Goal: Navigation & Orientation: Find specific page/section

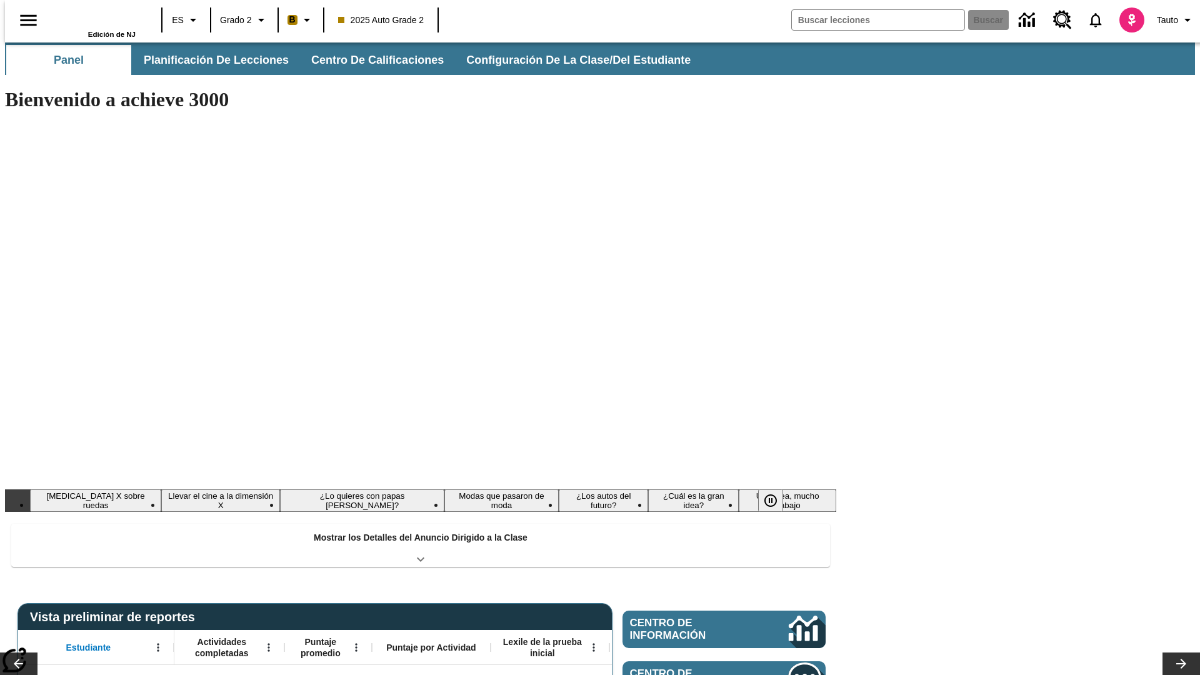
type input "-1"
click at [64, 60] on button "Panel" at bounding box center [68, 60] width 125 height 30
click at [209, 60] on button "Planificación de lecciones" at bounding box center [217, 60] width 166 height 30
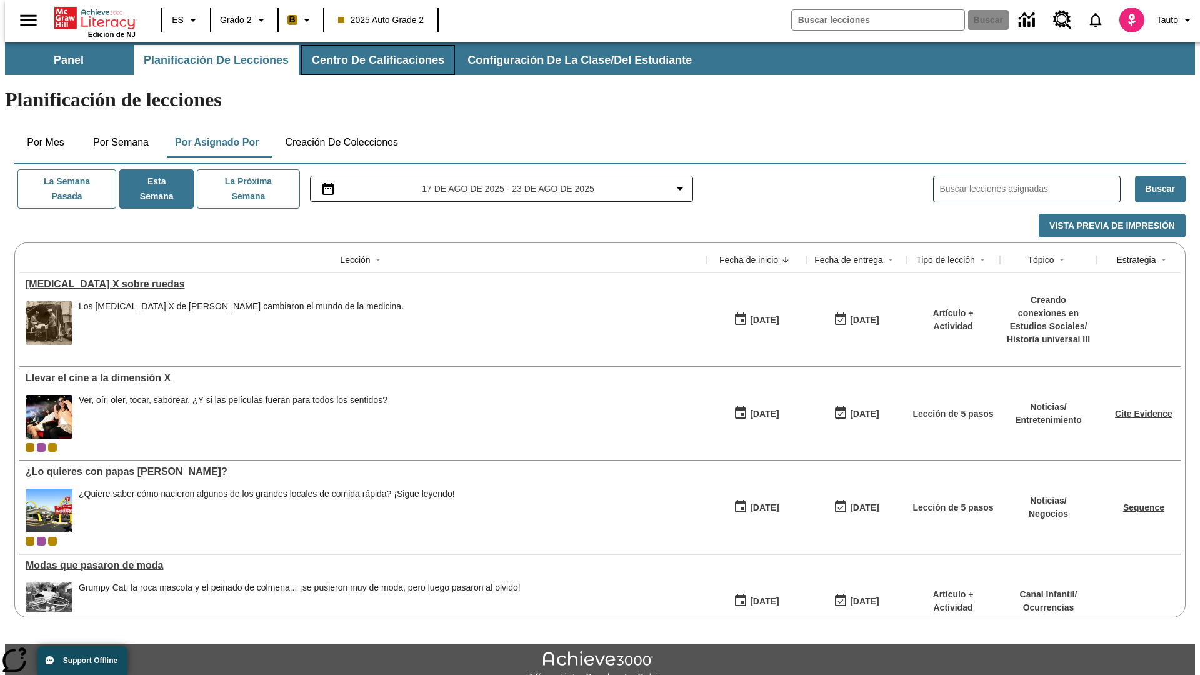
click at [369, 60] on button "Centro de calificaciones" at bounding box center [378, 60] width 154 height 30
